Goal: Information Seeking & Learning: Learn about a topic

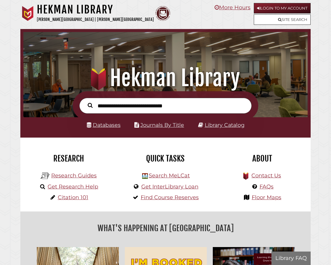
scroll to position [94, 281]
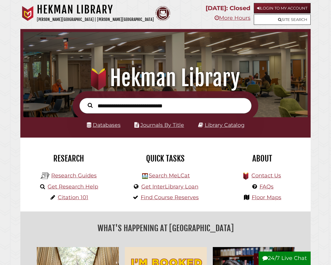
click at [148, 112] on input "text" at bounding box center [165, 106] width 172 height 16
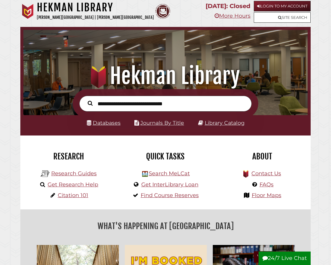
scroll to position [210, 0]
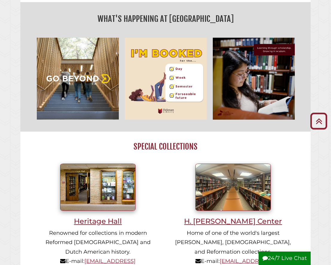
click at [311, 88] on body "Skip to Main Content [GEOGRAPHIC_DATA][PERSON_NAME] | [PERSON_NAME][GEOGRAPHIC_…" at bounding box center [165, 231] width 331 height 882
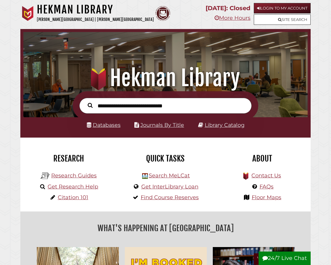
click at [149, 105] on input "text" at bounding box center [165, 106] width 172 height 16
click at [77, 138] on div "Databases Journals By Title Library Catalog" at bounding box center [165, 127] width 290 height 20
click at [107, 126] on link "Databases" at bounding box center [104, 125] width 34 height 6
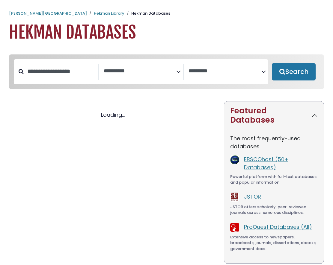
select select "Database Subject Filter"
select select "Database Vendors Filter"
select select "Database Subject Filter"
select select "Database Vendors Filter"
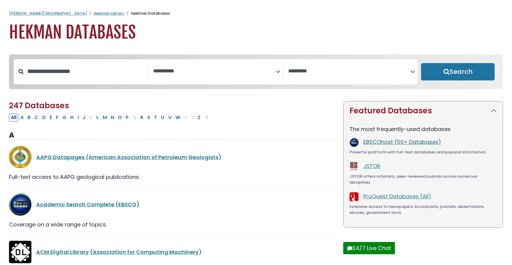
click at [332, 144] on link "EBSCOhost (50+ Databases)" at bounding box center [402, 141] width 78 height 7
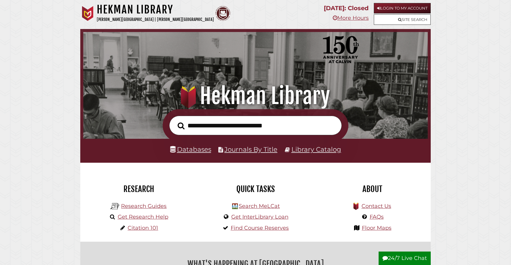
scroll to position [114, 341]
click at [284, 125] on input "text" at bounding box center [255, 125] width 172 height 19
paste input "**********"
type input "**********"
click at [175, 121] on button "Search" at bounding box center [181, 126] width 13 height 11
